Goal: Information Seeking & Learning: Learn about a topic

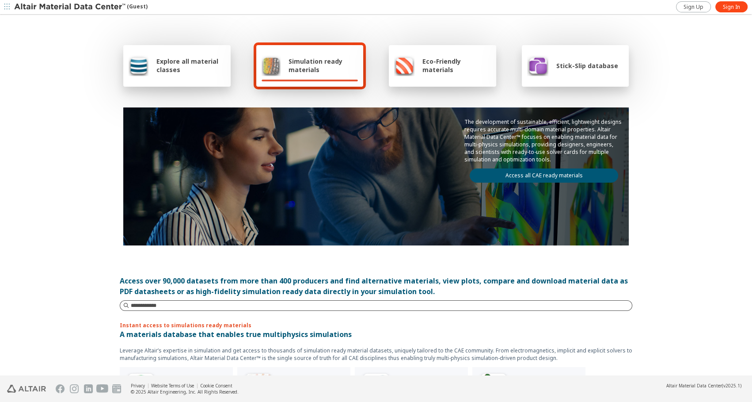
click at [219, 304] on input at bounding box center [381, 305] width 501 height 9
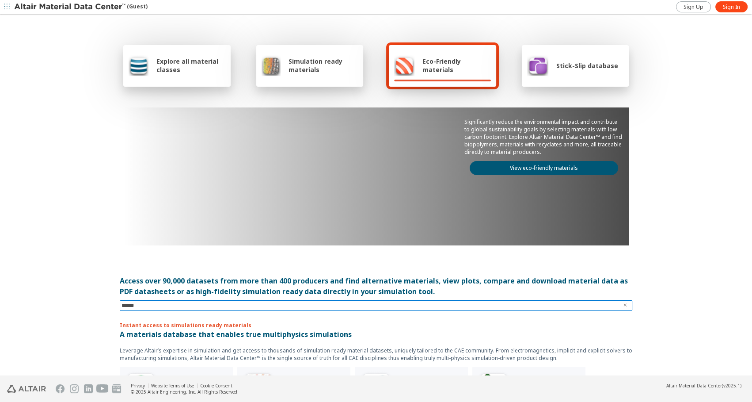
type input "*******"
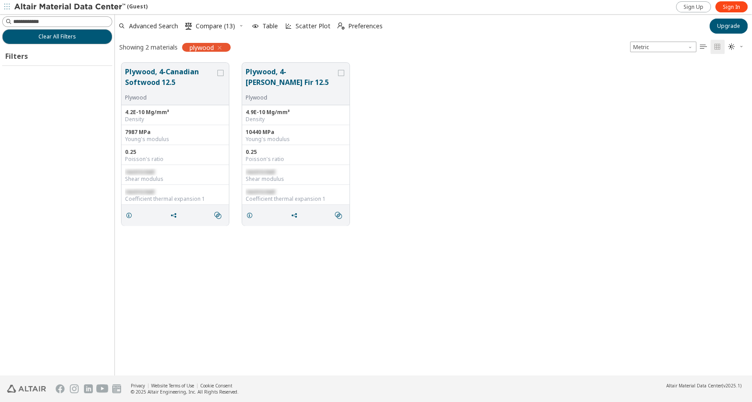
scroll to position [313, 631]
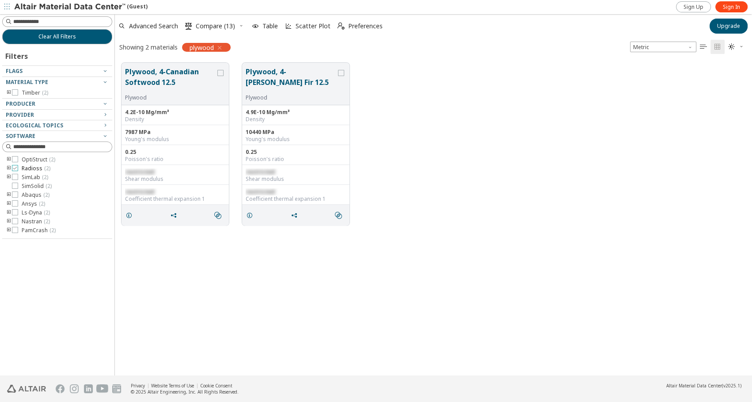
click at [15, 166] on icon at bounding box center [15, 168] width 6 height 6
click at [731, 8] on span "Sign In" at bounding box center [731, 7] width 17 height 7
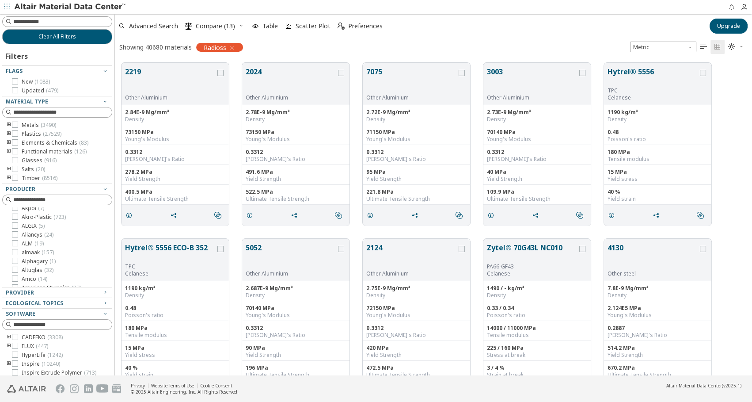
scroll to position [80, 0]
click at [50, 20] on input at bounding box center [62, 21] width 99 height 9
type input "*******"
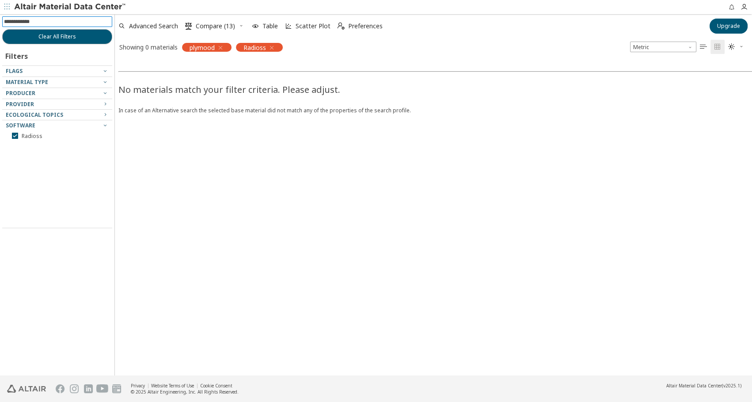
click at [46, 21] on input at bounding box center [58, 22] width 108 height 10
type input "*"
click at [221, 45] on icon "button" at bounding box center [220, 47] width 7 height 7
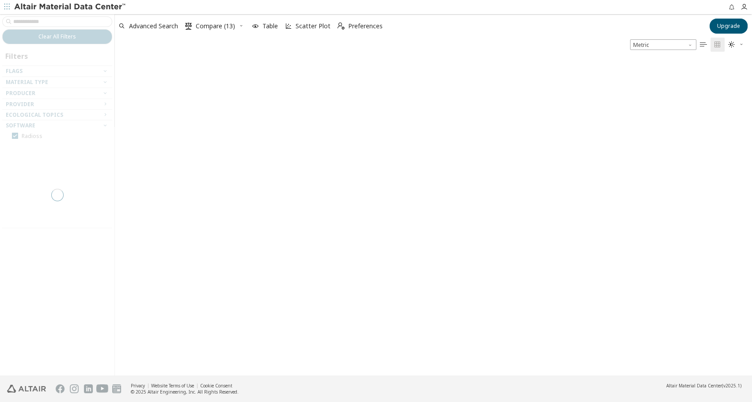
click at [62, 18] on div at bounding box center [57, 194] width 115 height 361
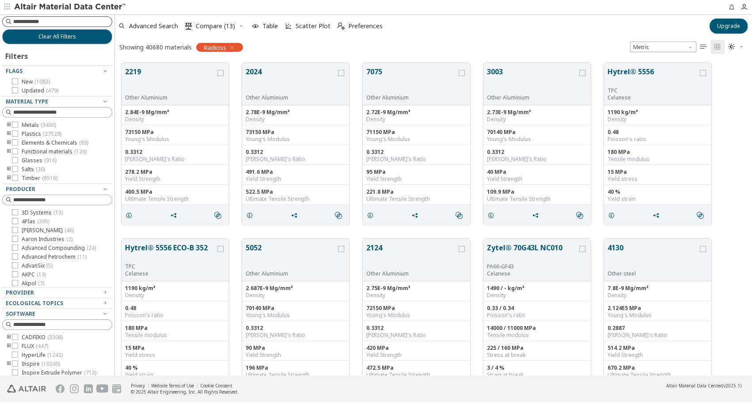
scroll to position [313, 631]
click at [64, 21] on input at bounding box center [58, 22] width 108 height 10
type input "*******"
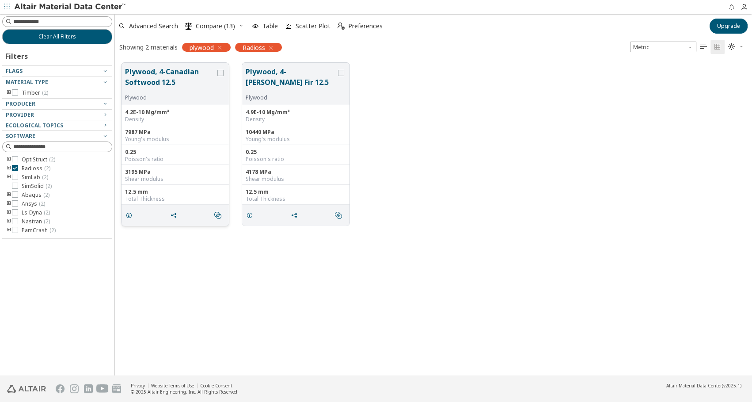
click at [175, 73] on button "Plywood, 4-Canadian Softwood 12.5" at bounding box center [170, 80] width 91 height 28
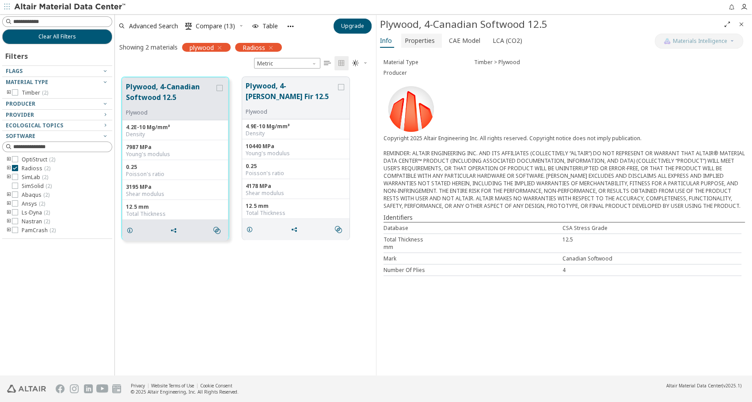
click at [434, 40] on span "Properties" at bounding box center [422, 41] width 34 height 14
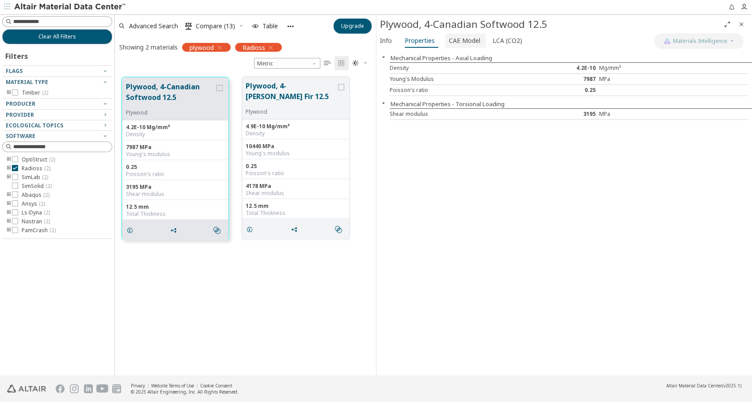
click at [456, 43] on span "CAE Model" at bounding box center [464, 41] width 31 height 14
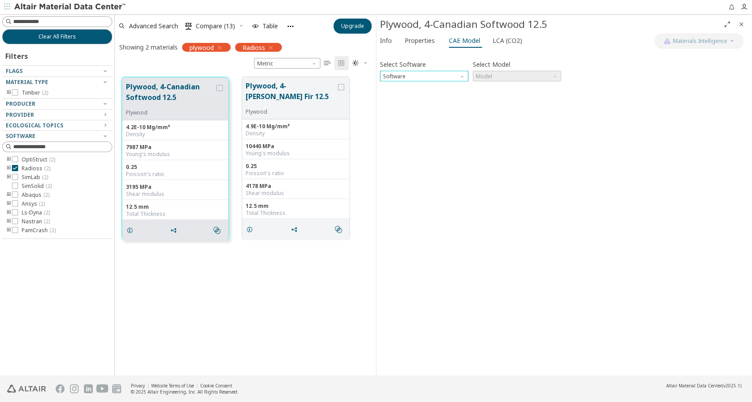
click at [460, 75] on span "Software" at bounding box center [463, 74] width 7 height 7
click at [442, 95] on span "Radioss" at bounding box center [424, 98] width 81 height 6
click at [528, 75] on span "Model" at bounding box center [517, 76] width 88 height 11
click at [530, 75] on span "Model" at bounding box center [517, 76] width 88 height 11
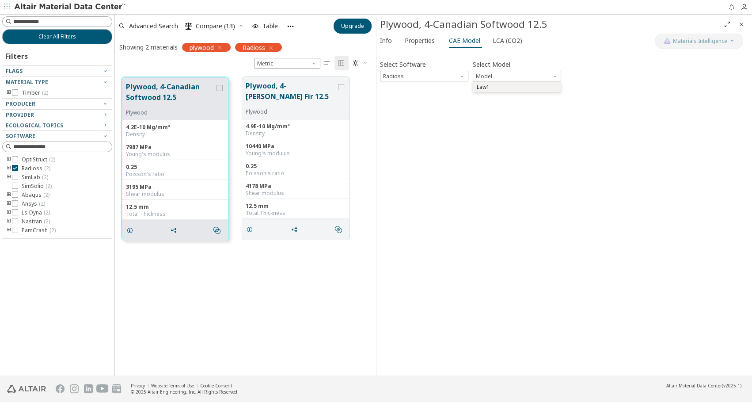
click at [530, 87] on span "Law1" at bounding box center [517, 87] width 81 height 6
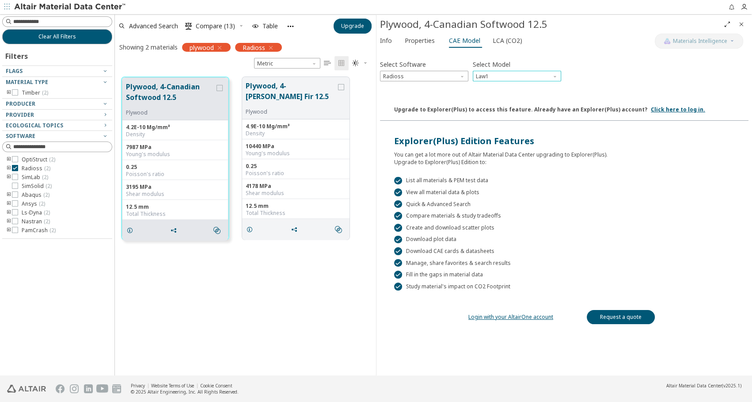
scroll to position [23, 0]
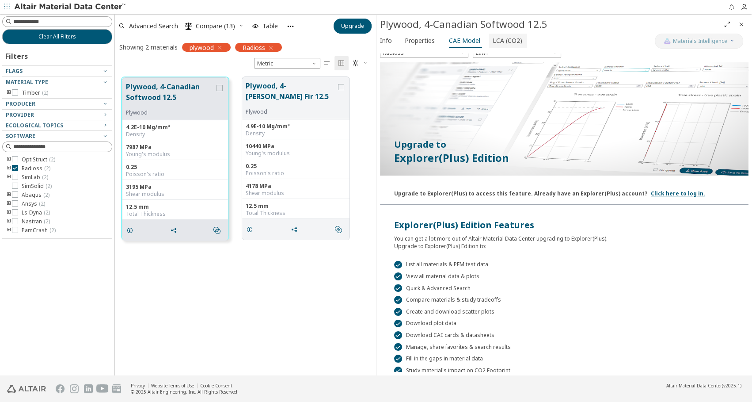
click at [502, 43] on span "LCA (CO2)" at bounding box center [508, 41] width 30 height 14
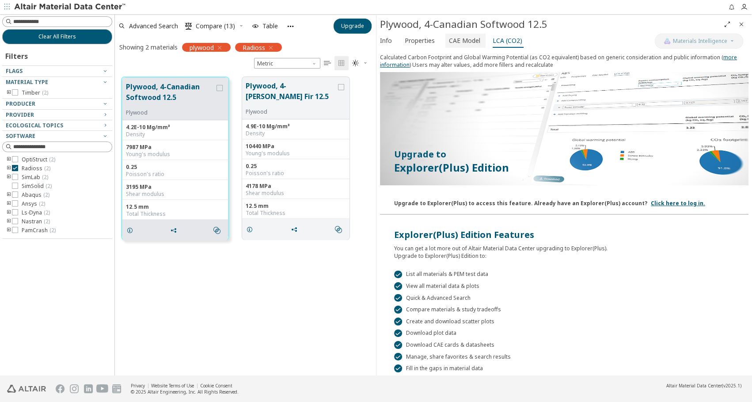
click at [472, 42] on span "CAE Model" at bounding box center [464, 41] width 31 height 14
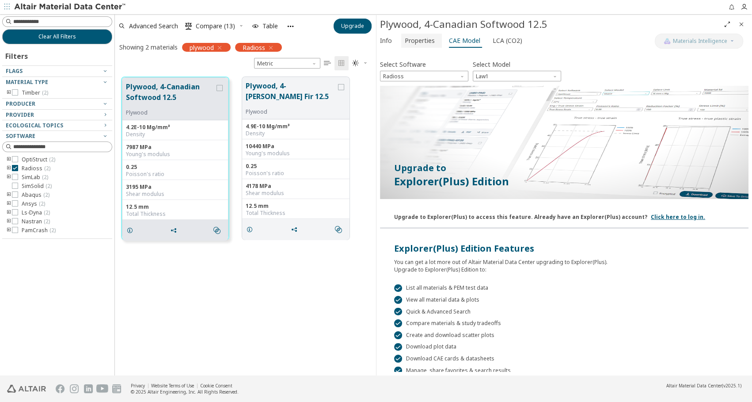
click at [424, 41] on span "Properties" at bounding box center [420, 41] width 30 height 14
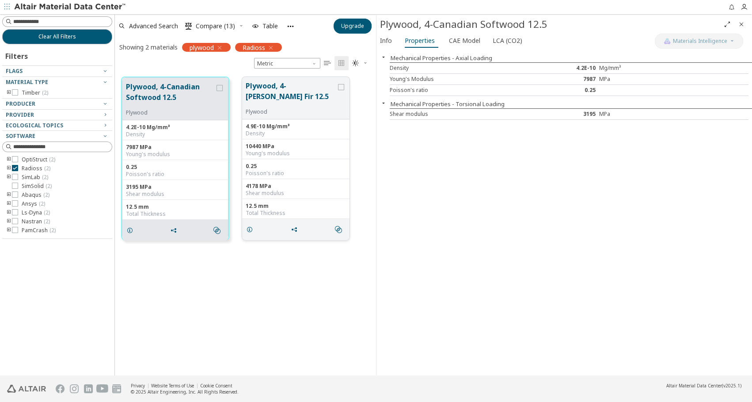
click at [302, 100] on button "Plywood, 4-[PERSON_NAME] Fir 12.5" at bounding box center [291, 94] width 91 height 28
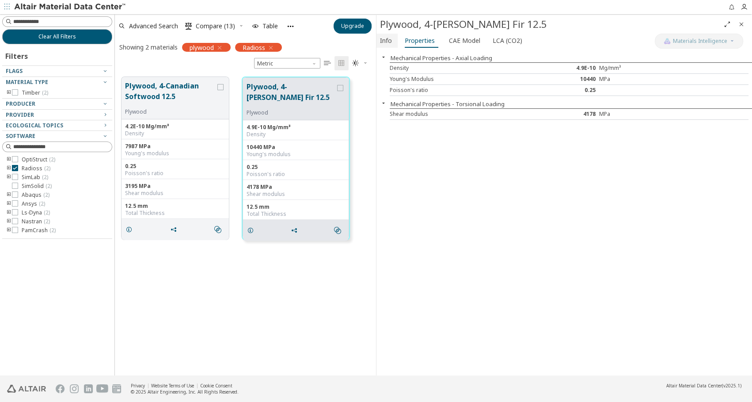
click at [388, 41] on span "Info" at bounding box center [386, 41] width 12 height 14
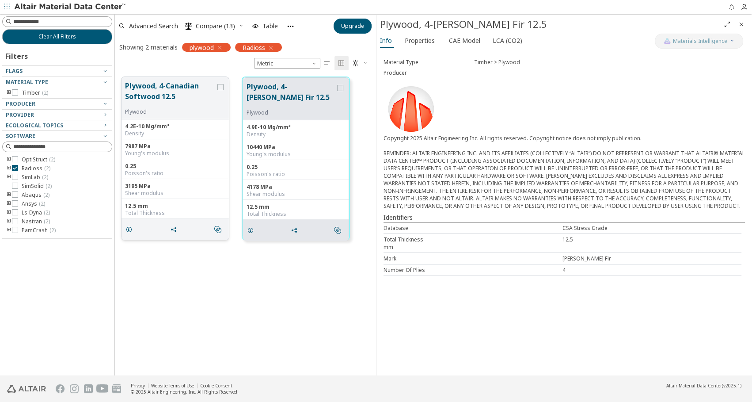
click at [194, 186] on div "3195 MPa" at bounding box center [175, 186] width 100 height 7
click at [195, 99] on button "Plywood, 4-Canadian Softwood 12.5" at bounding box center [170, 94] width 91 height 28
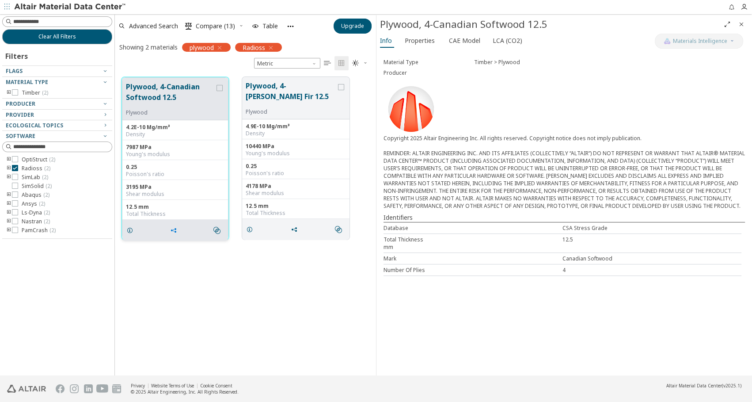
click at [171, 227] on icon "grid" at bounding box center [173, 230] width 7 height 7
click at [219, 230] on icon "" at bounding box center [217, 230] width 7 height 7
click at [352, 137] on div "Plywood, 4-Canadian Softwood 12.5 Plywood 4.2E-10 Mg/mm³ Density 7987 MPa Young…" at bounding box center [245, 158] width 261 height 176
click at [332, 141] on div "10440 MPa [PERSON_NAME] modulus" at bounding box center [295, 149] width 107 height 20
click at [425, 36] on span "Properties" at bounding box center [420, 41] width 30 height 14
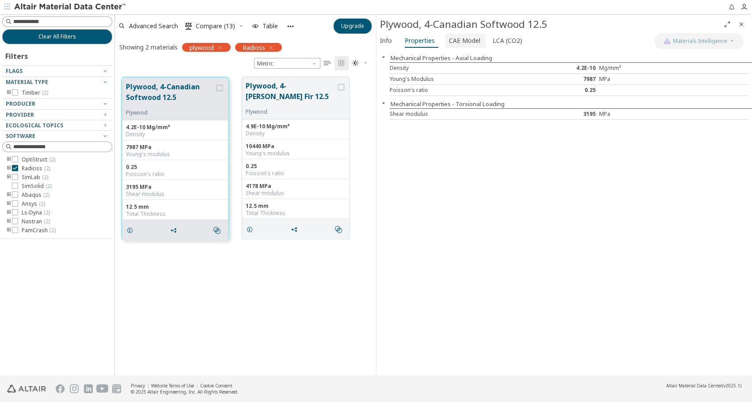
click at [463, 37] on span "CAE Model" at bounding box center [464, 41] width 31 height 14
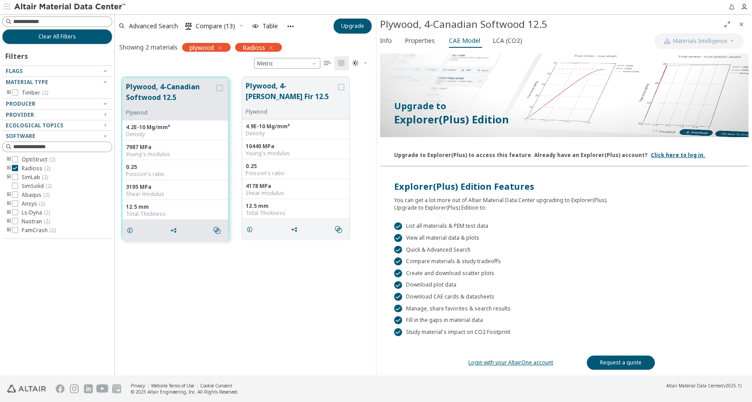
scroll to position [64, 0]
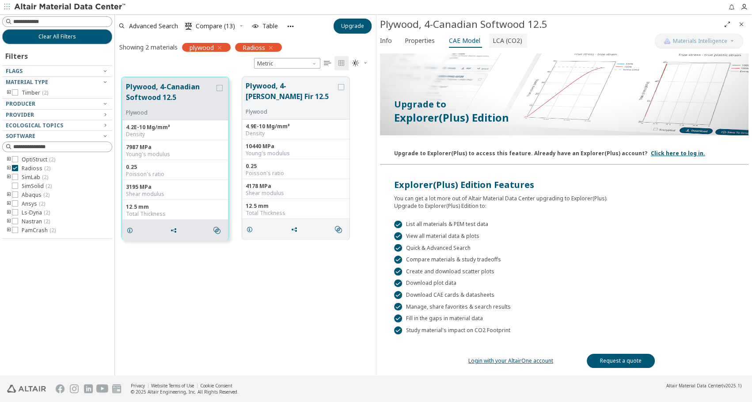
click at [495, 36] on span "LCA (CO2)" at bounding box center [508, 41] width 30 height 14
